Goal: Task Accomplishment & Management: Use online tool/utility

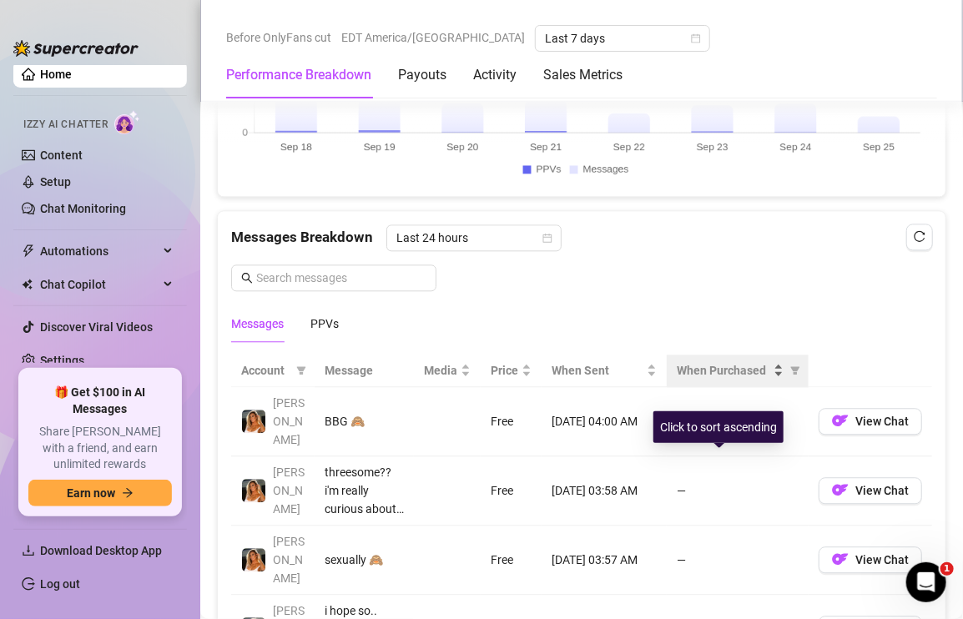
scroll to position [1419, 0]
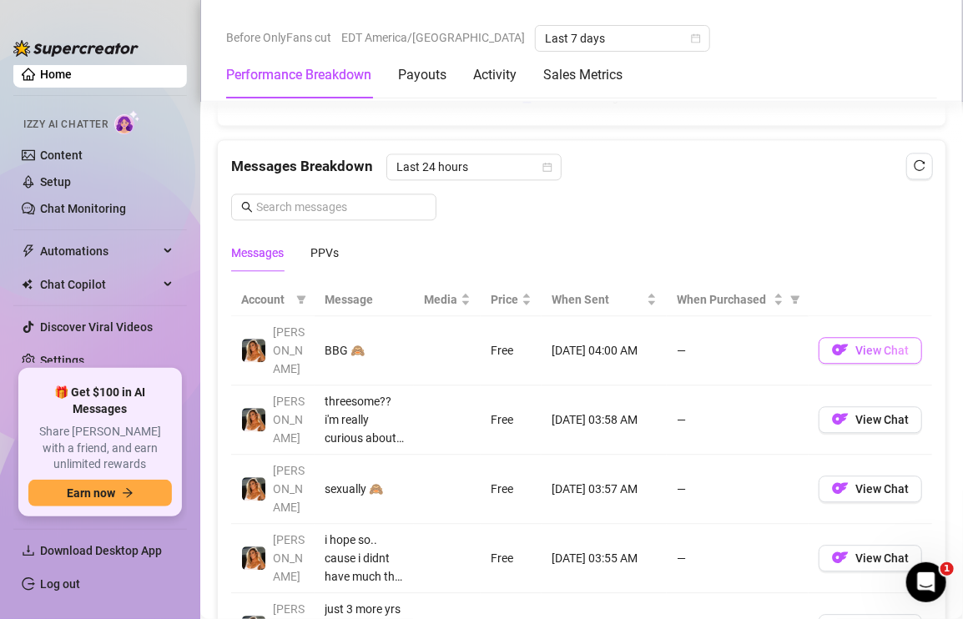
click at [871, 344] on span "View Chat" at bounding box center [882, 350] width 53 height 13
click at [870, 344] on span "View Chat" at bounding box center [882, 350] width 53 height 13
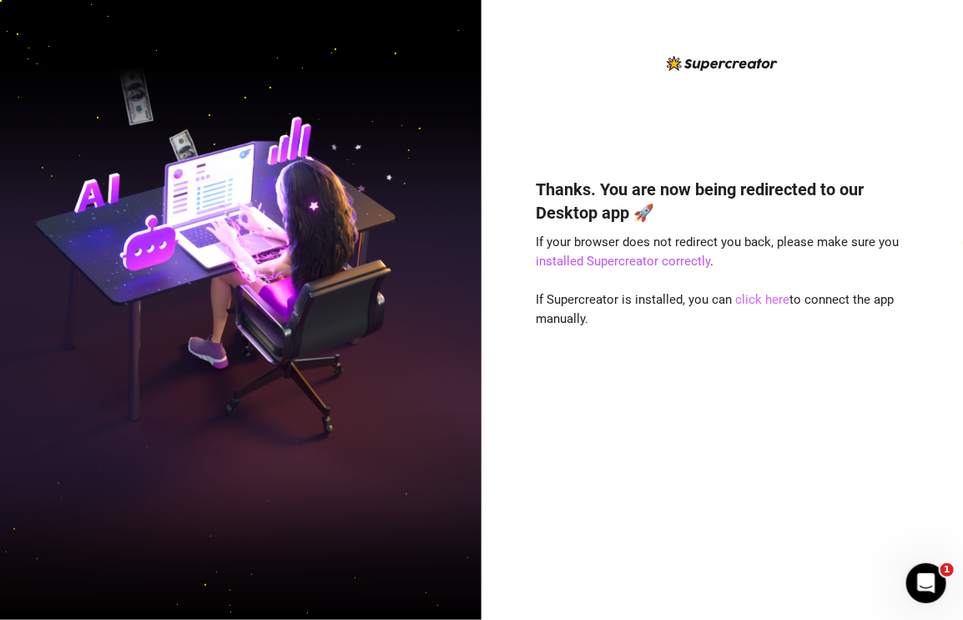
click at [759, 299] on link "click here" at bounding box center [763, 299] width 54 height 15
